Goal: Task Accomplishment & Management: Manage account settings

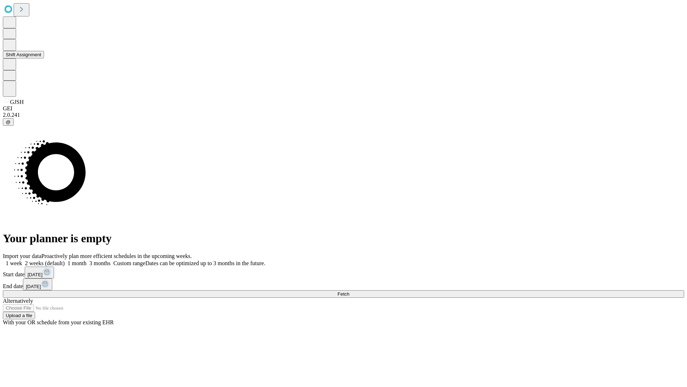
click at [44, 58] on button "Shift Assignment" at bounding box center [23, 55] width 41 height 8
